Goal: Information Seeking & Learning: Learn about a topic

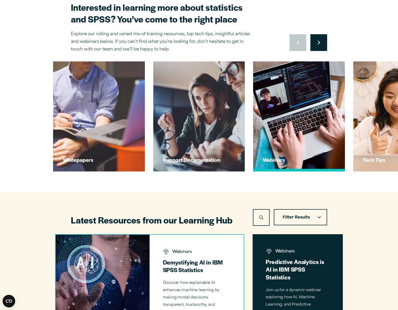
scroll to position [52, 0]
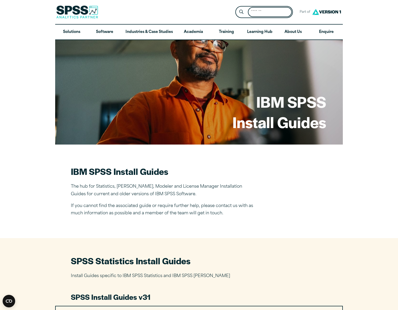
click at [252, 14] on input "Search for:" at bounding box center [270, 12] width 44 height 10
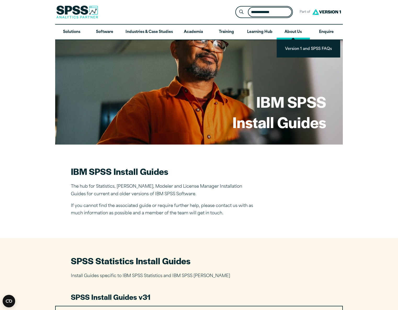
type input "**********"
click at [237, 7] on button "Submit Site Search" at bounding box center [242, 12] width 10 height 10
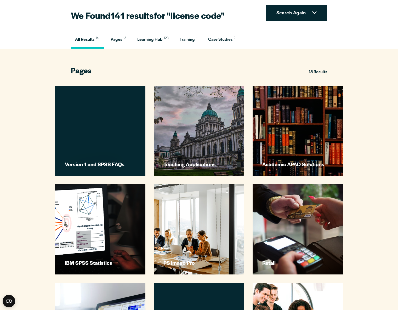
scroll to position [94, 0]
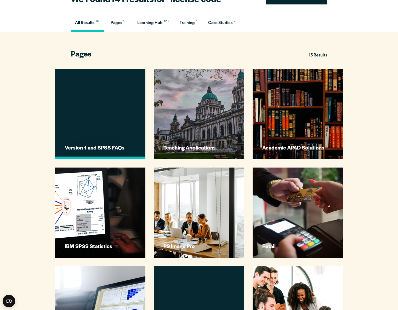
click at [111, 133] on link "Version 1 and SPSS FAQs" at bounding box center [100, 114] width 90 height 90
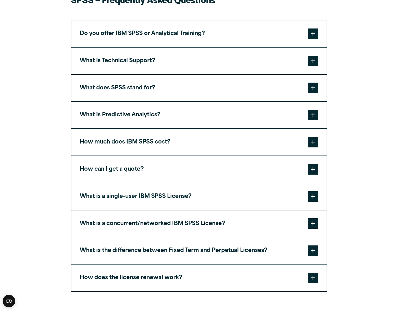
scroll to position [172, 0]
click at [126, 194] on button "What is a single-user IBM SPSS License?" at bounding box center [198, 196] width 255 height 27
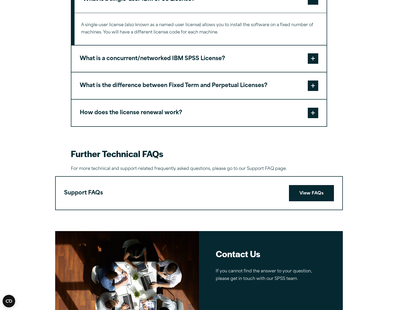
scroll to position [379, 0]
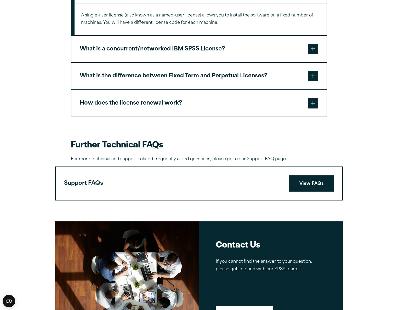
click at [154, 112] on button "How does the license renewal work?" at bounding box center [198, 103] width 255 height 27
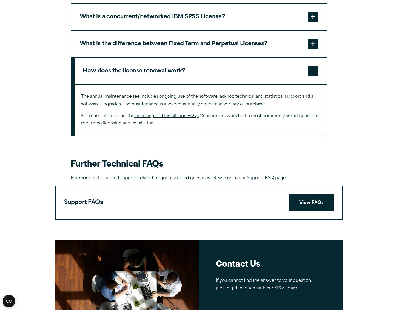
click at [171, 116] on link "Licensing and Installation FAQs" at bounding box center [168, 116] width 69 height 8
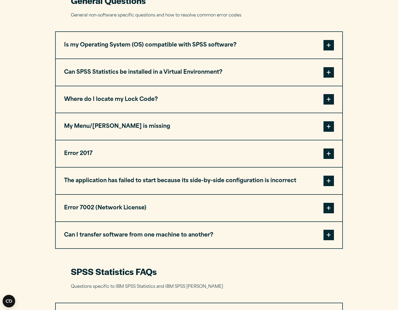
scroll to position [253, 0]
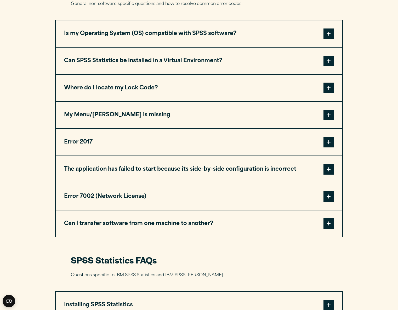
click at [142, 95] on button "Where do I locate my Lock Code?" at bounding box center [199, 88] width 287 height 27
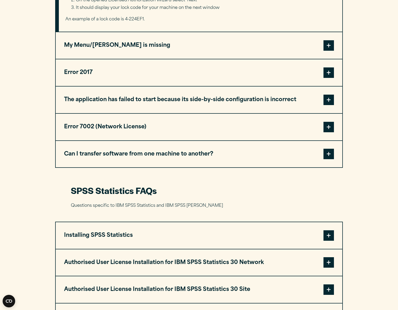
scroll to position [503, 0]
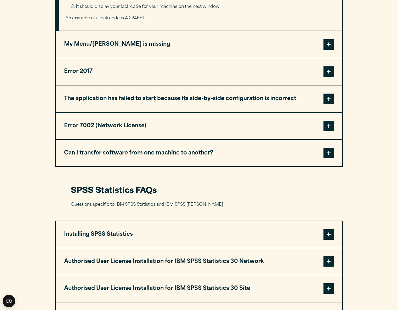
click at [190, 161] on button "Can I transfer software from one machine to another?" at bounding box center [199, 153] width 287 height 27
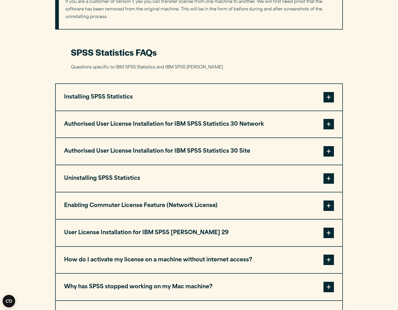
scroll to position [531, 0]
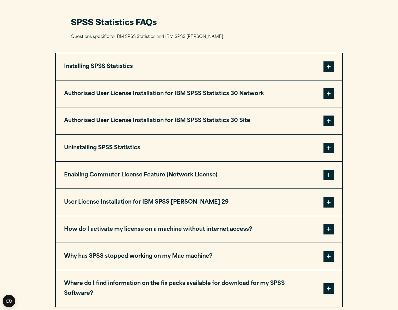
click at [144, 96] on button "Authorised User License Installation for IBM SPSS Statistics 30 Network" at bounding box center [199, 94] width 287 height 27
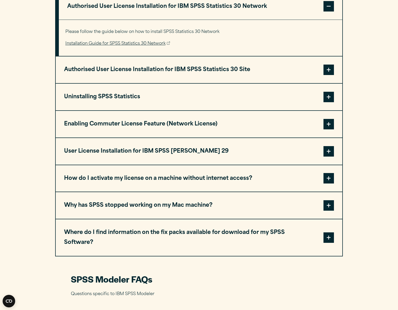
scroll to position [623, 0]
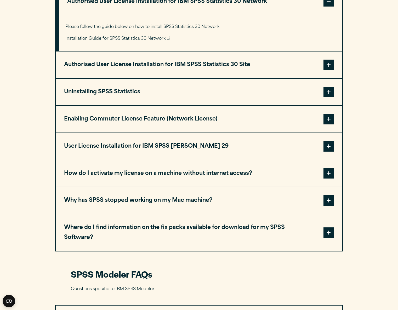
click at [131, 144] on button "User License Installation for IBM SPSS AMOS 29" at bounding box center [199, 146] width 287 height 27
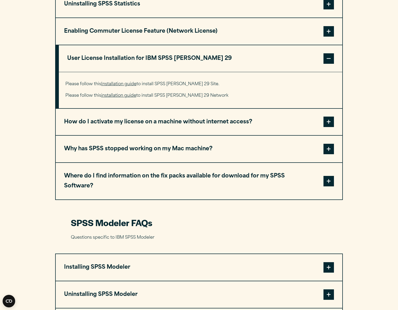
scroll to position [677, 0]
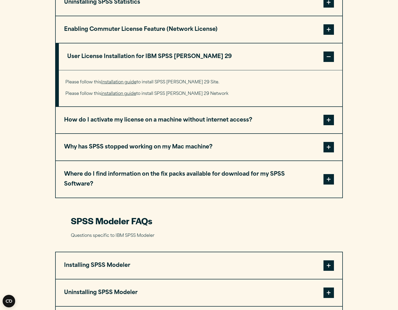
click at [180, 146] on button "Why has SPSS stopped working on my Mac machine?" at bounding box center [199, 147] width 287 height 27
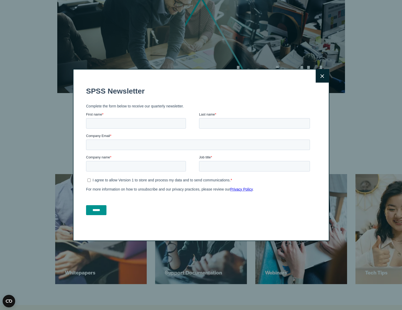
click at [317, 79] on button "Close" at bounding box center [322, 76] width 13 height 13
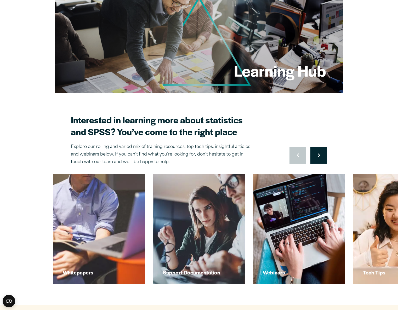
drag, startPoint x: 216, startPoint y: 130, endPoint x: 216, endPoint y: 112, distance: 17.5
click at [216, 127] on h2 "Interested in learning more about statistics and SPSS? You’ve come to the right…" at bounding box center [162, 126] width 183 height 24
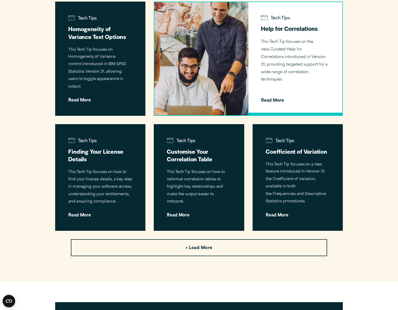
scroll to position [665, 0]
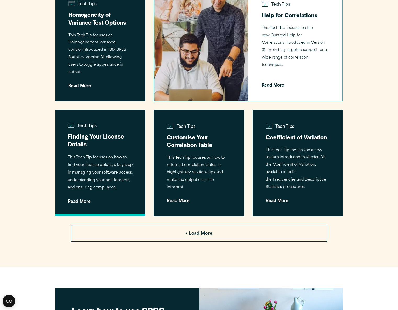
click at [81, 196] on span "Read More" at bounding box center [100, 200] width 65 height 8
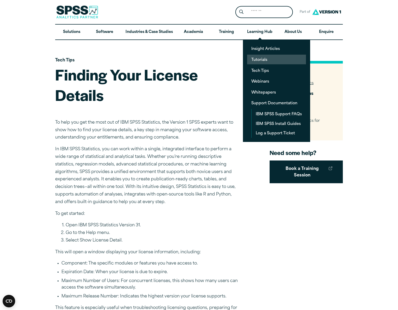
click at [262, 61] on link "Tutorials" at bounding box center [276, 60] width 59 height 10
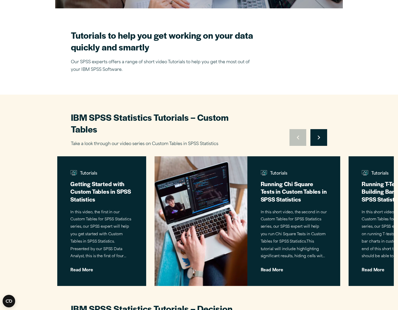
scroll to position [208, 0]
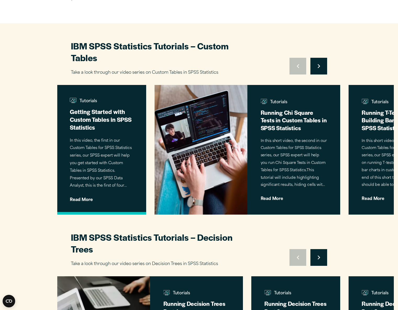
click at [94, 197] on span "Read More" at bounding box center [102, 198] width 64 height 8
